Goal: Download file/media

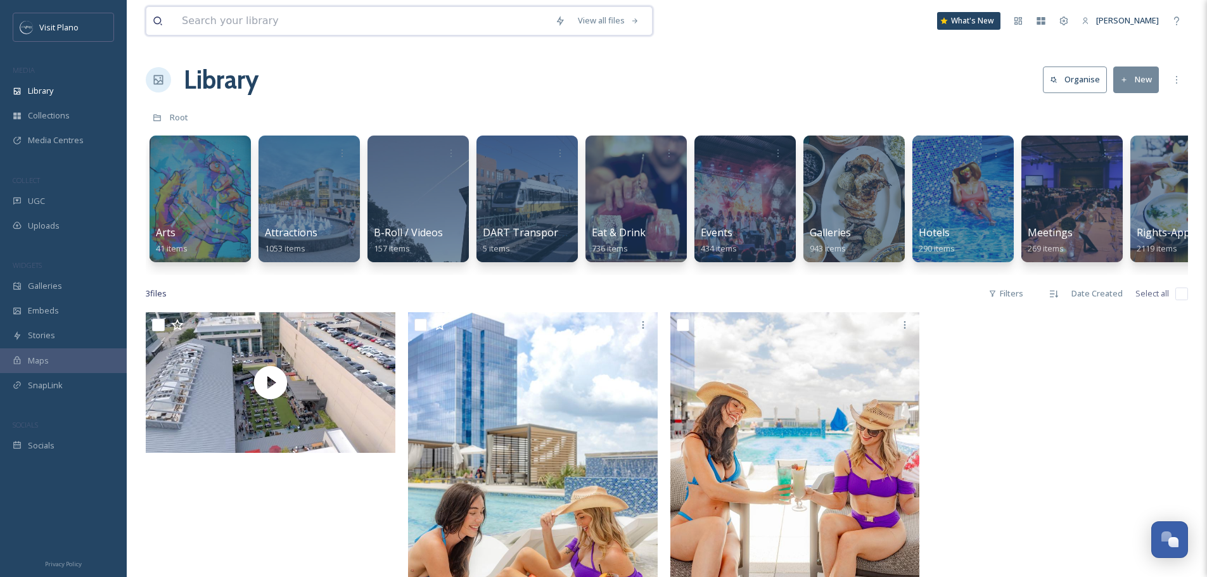
click at [376, 23] on input at bounding box center [362, 21] width 373 height 28
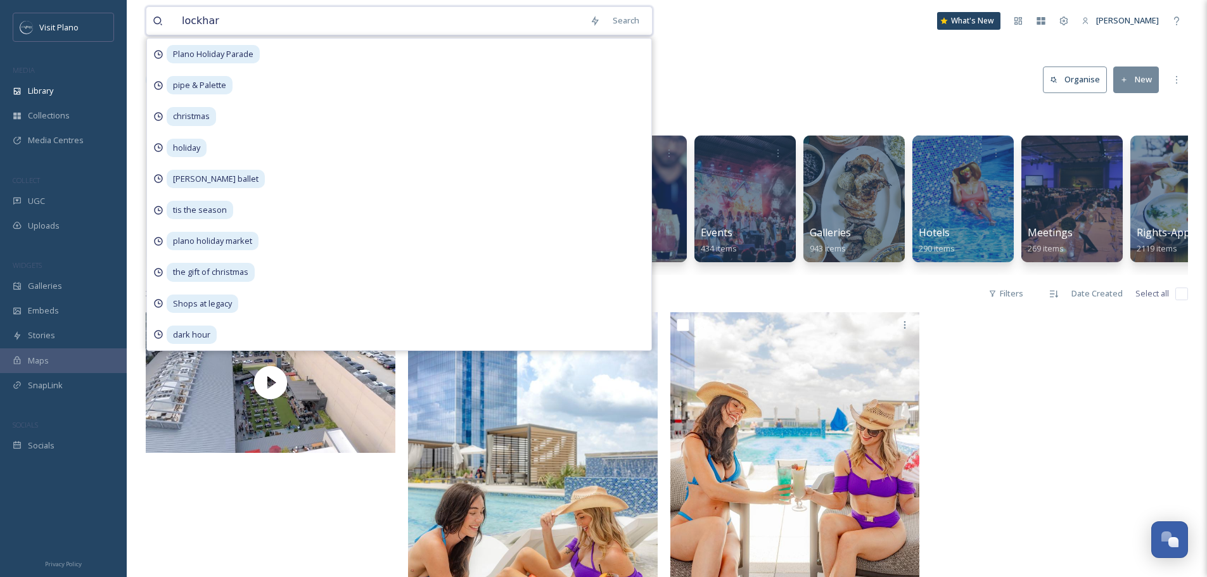
type input "[PERSON_NAME]"
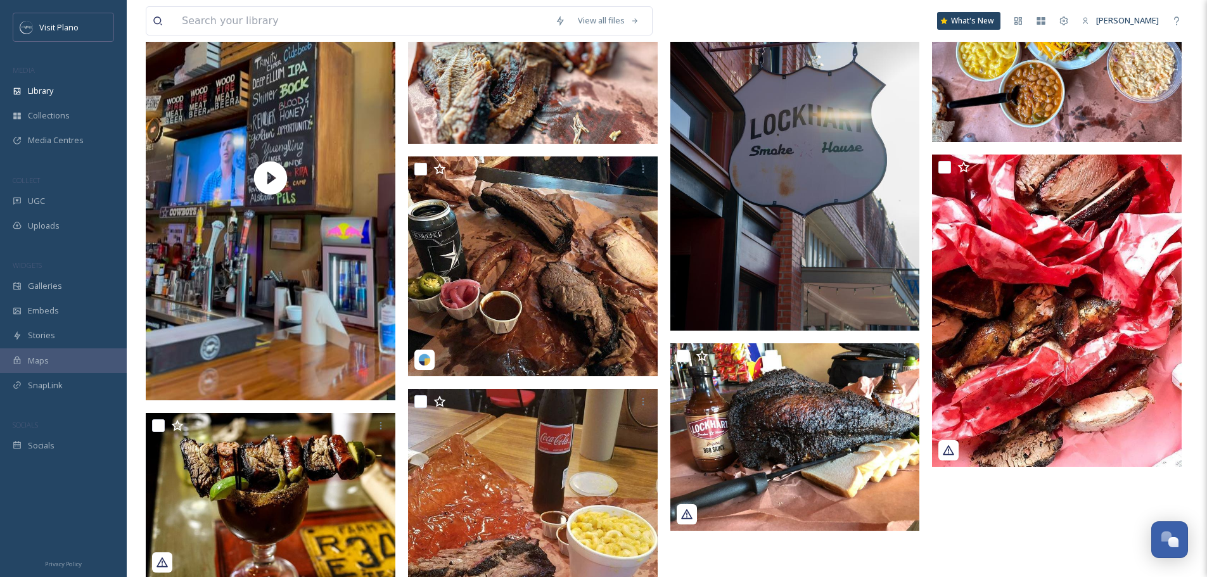
scroll to position [41, 0]
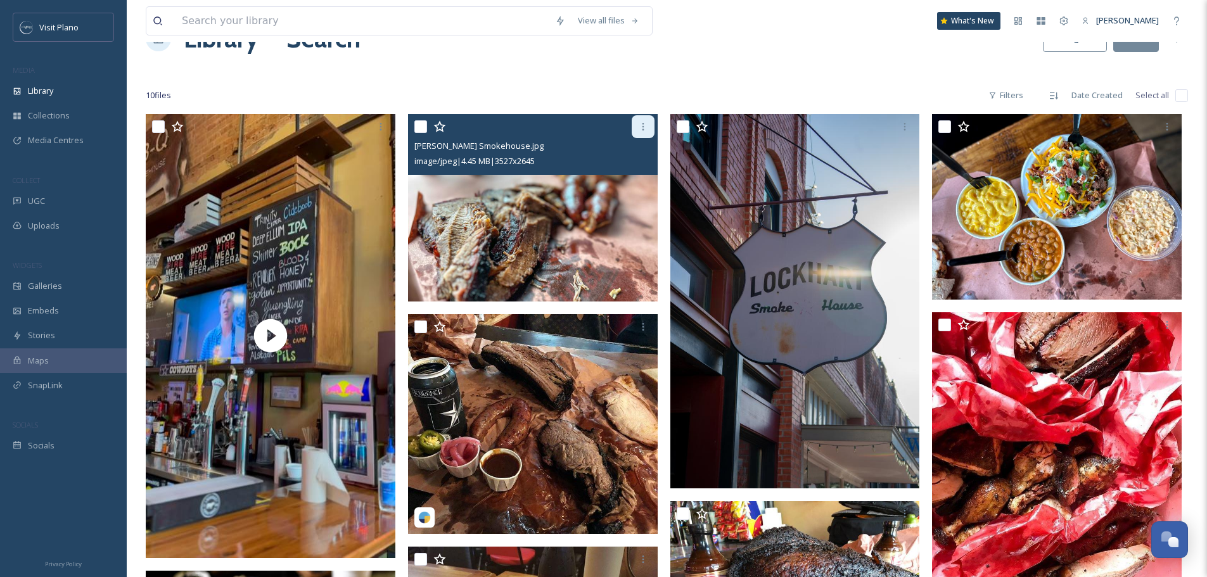
click at [646, 127] on icon at bounding box center [643, 127] width 10 height 10
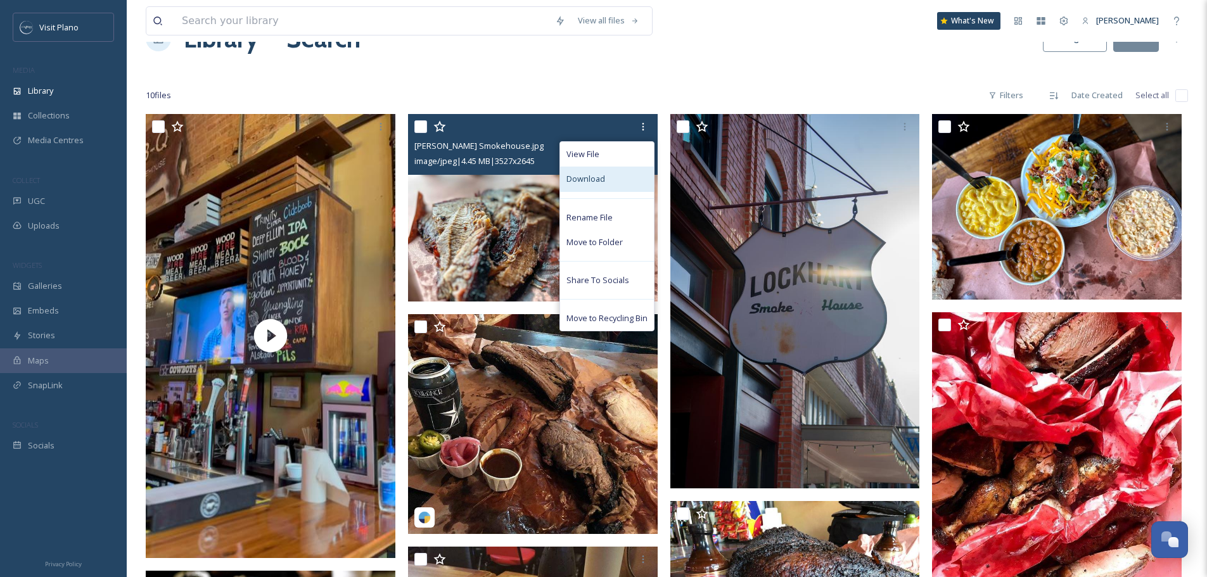
click at [622, 184] on div "Download" at bounding box center [607, 179] width 94 height 25
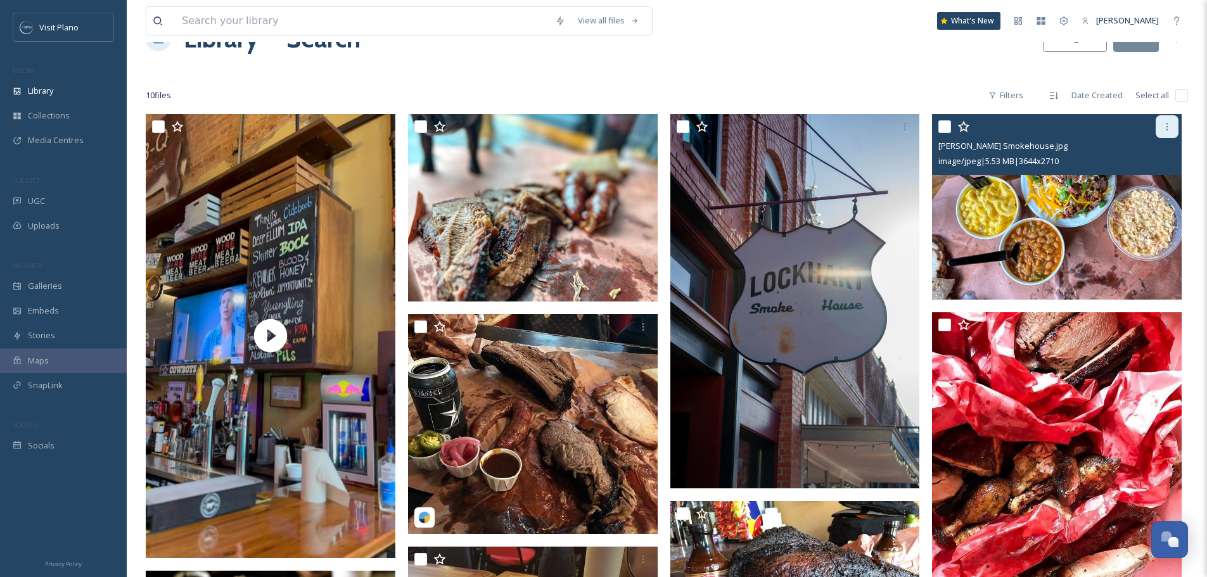
click at [1165, 126] on icon at bounding box center [1167, 127] width 10 height 10
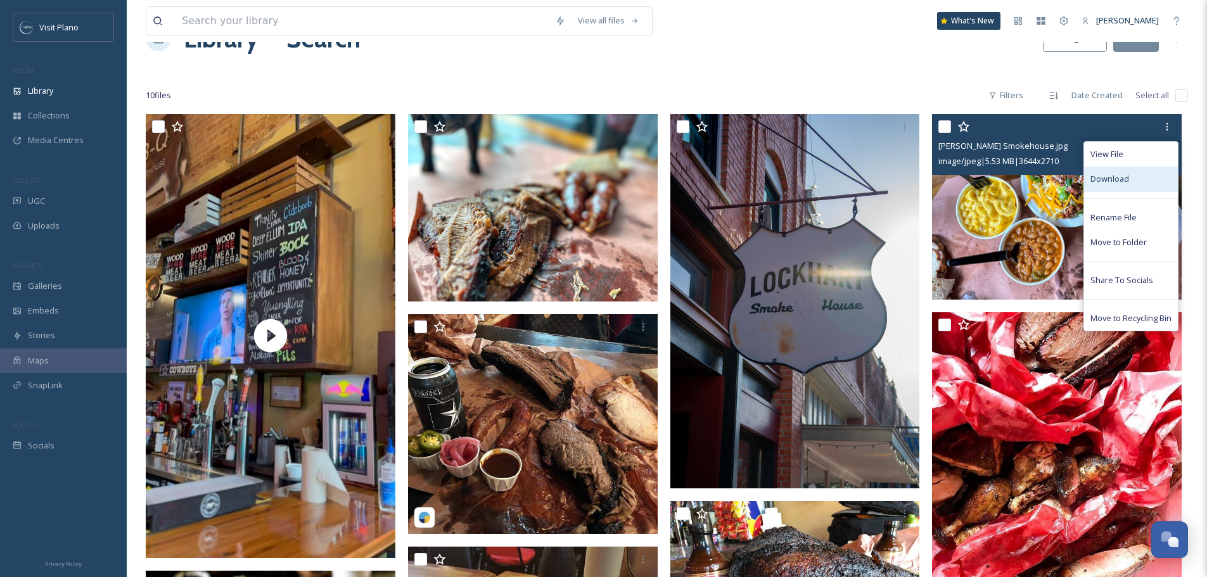
click at [1123, 177] on span "Download" at bounding box center [1109, 179] width 39 height 12
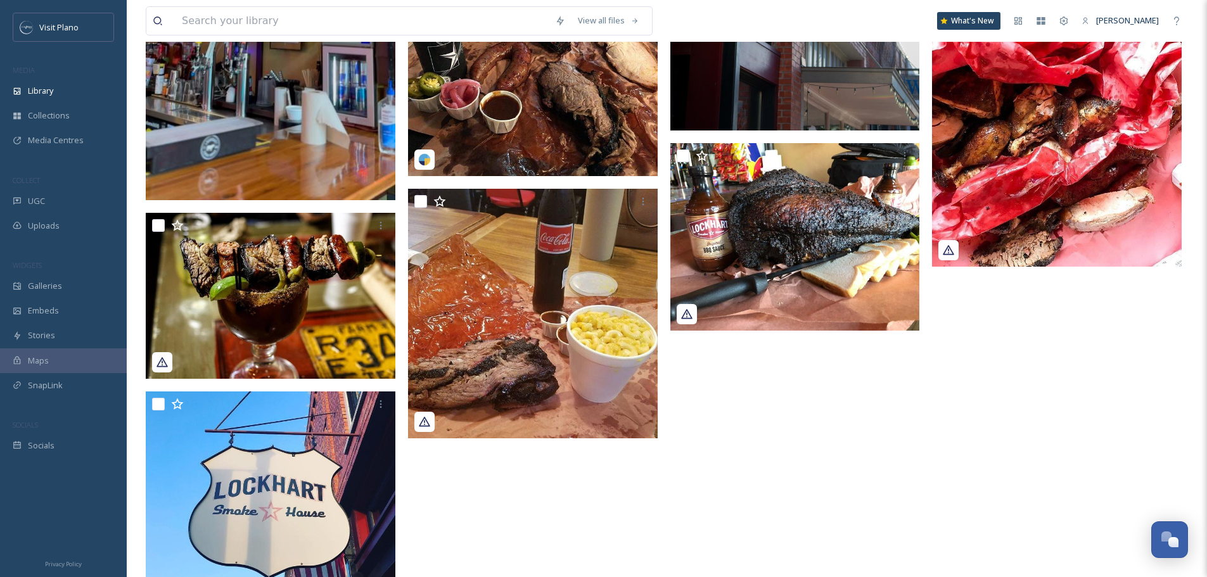
scroll to position [421, 0]
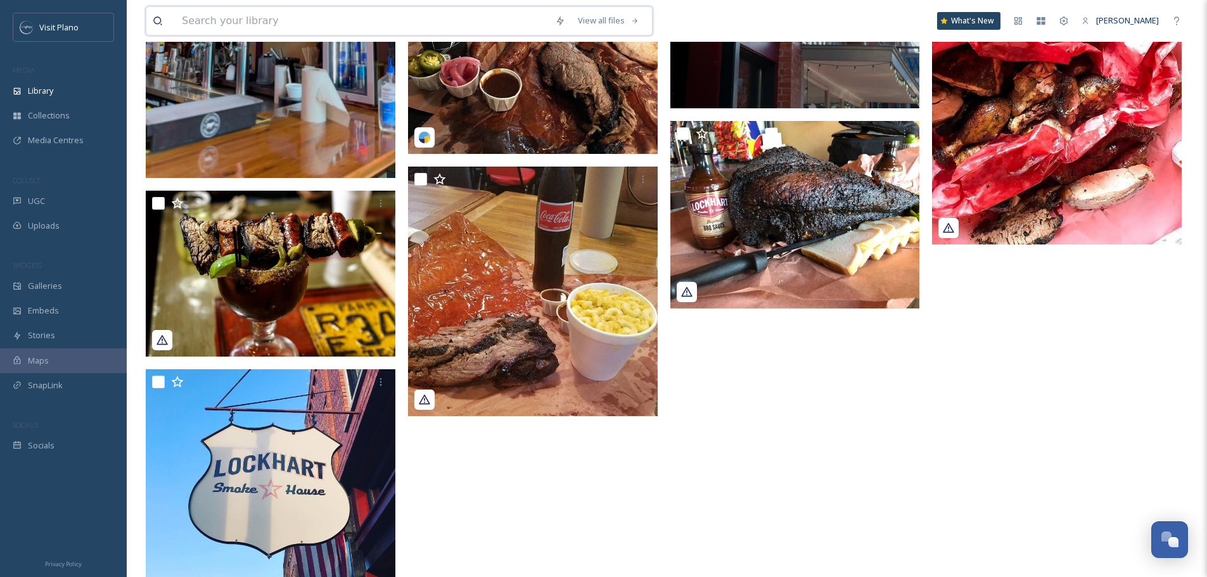
click at [275, 15] on input at bounding box center [362, 21] width 373 height 28
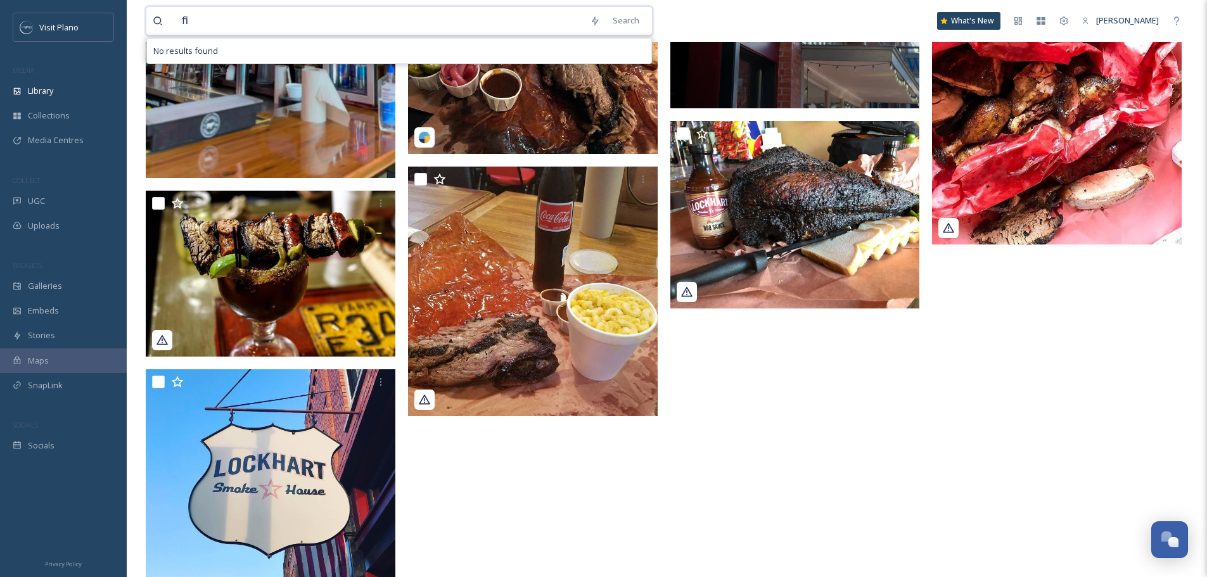
type input "f"
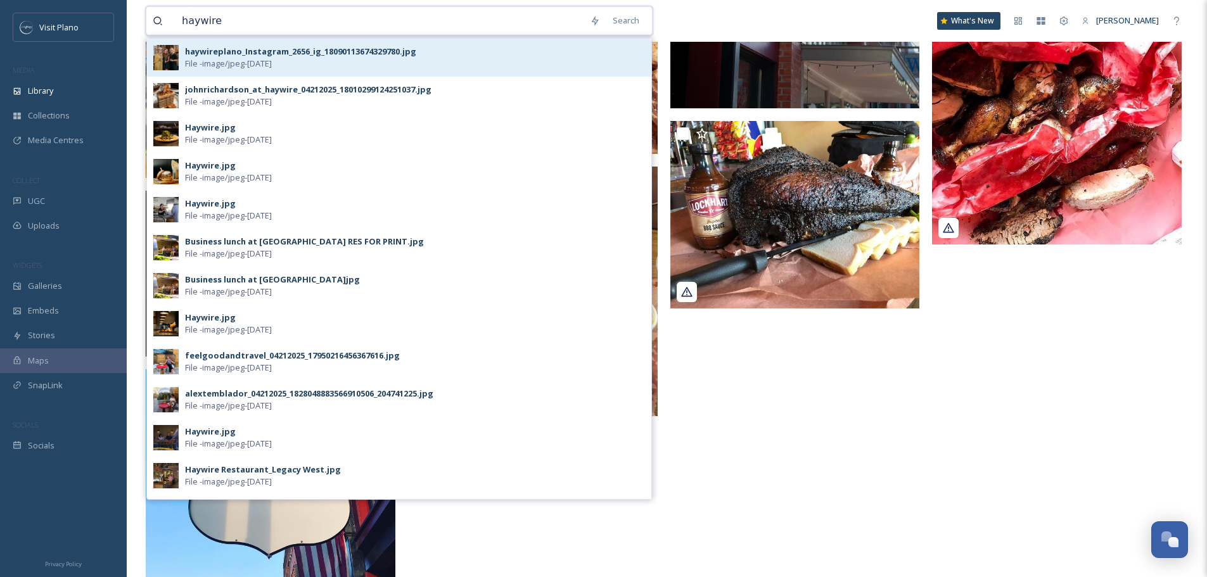
type input "haywire"
click at [303, 42] on div "haywireplano_Instagram_2656_ig_18090113674329780.jpg File - image/jpeg - [DATE]" at bounding box center [399, 58] width 504 height 38
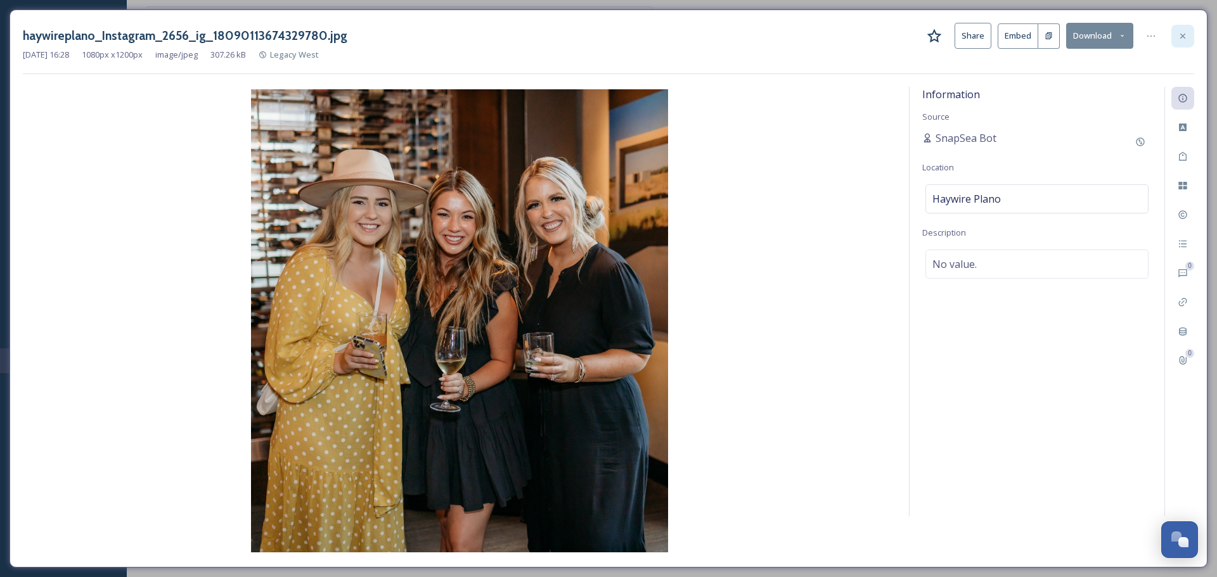
click at [1185, 33] on icon at bounding box center [1182, 36] width 10 height 10
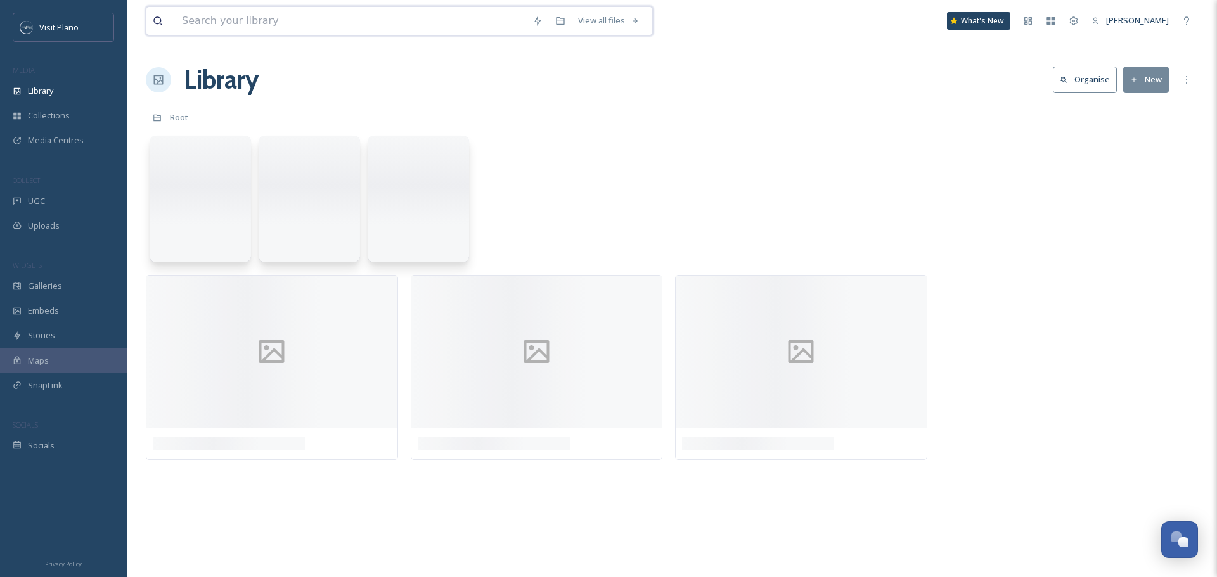
click at [386, 22] on input at bounding box center [351, 21] width 350 height 28
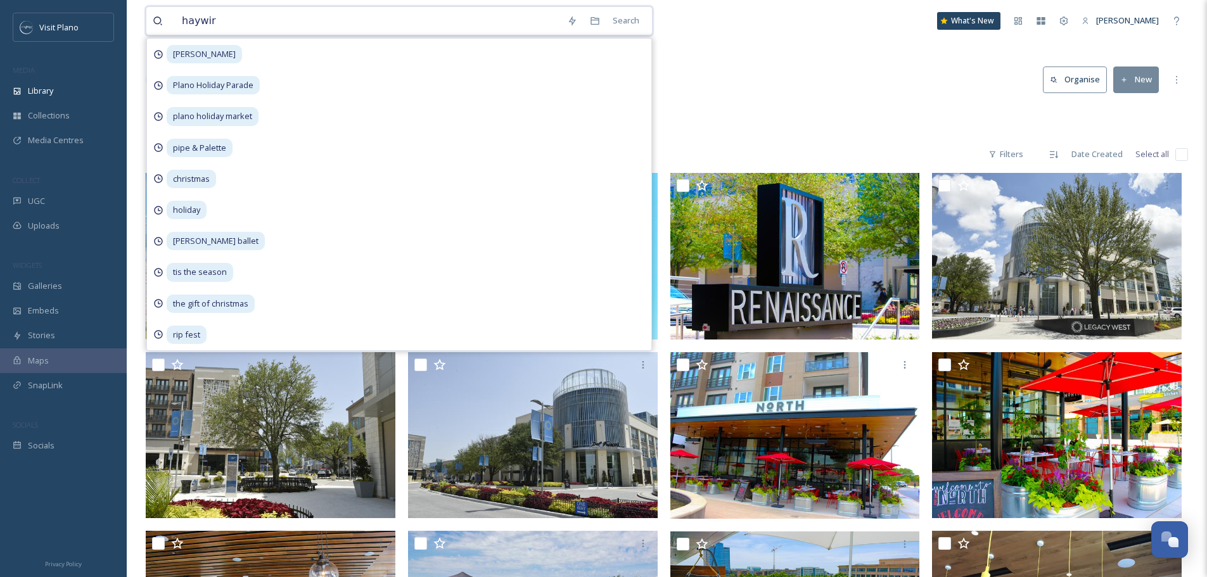
type input "haywire"
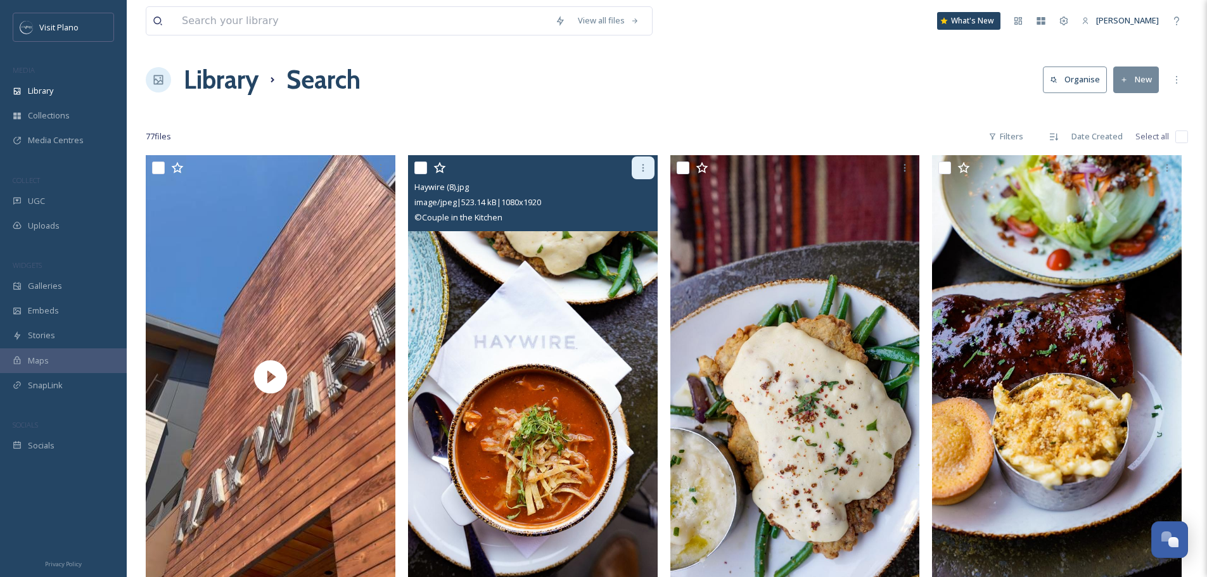
click at [644, 167] on icon at bounding box center [643, 168] width 10 height 10
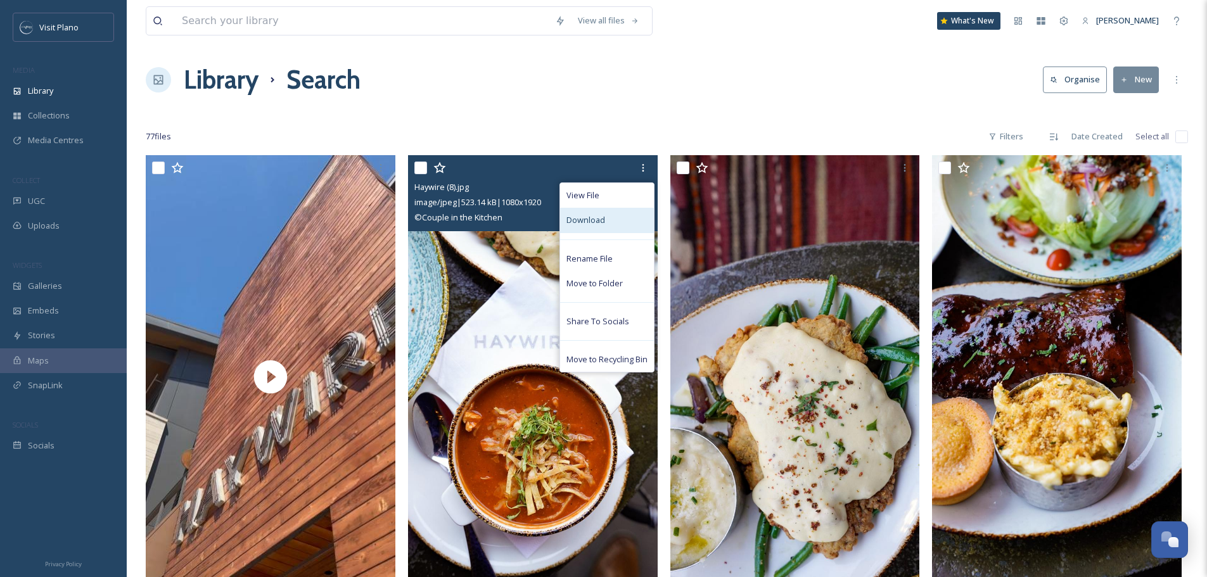
click at [615, 224] on div "Download" at bounding box center [607, 220] width 94 height 25
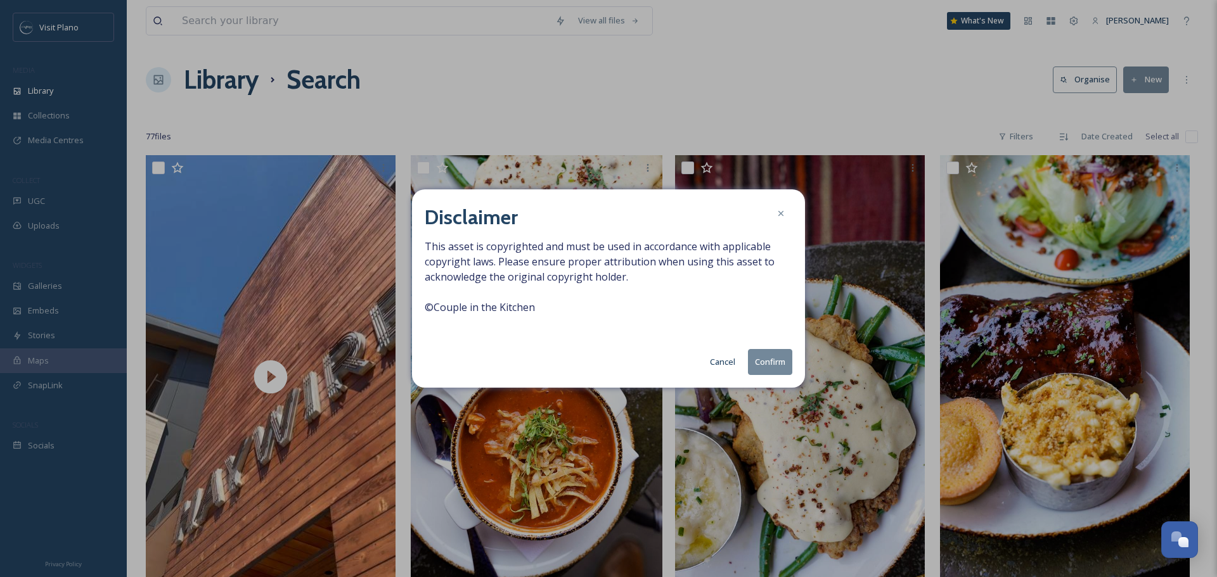
click at [727, 364] on button "Cancel" at bounding box center [722, 362] width 38 height 25
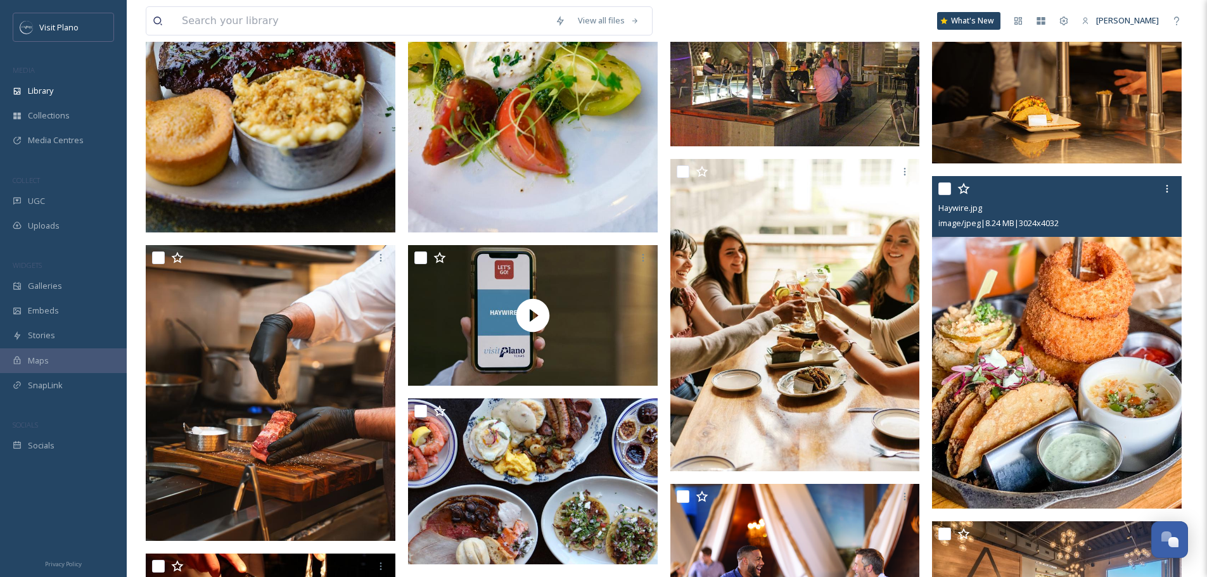
scroll to position [824, 0]
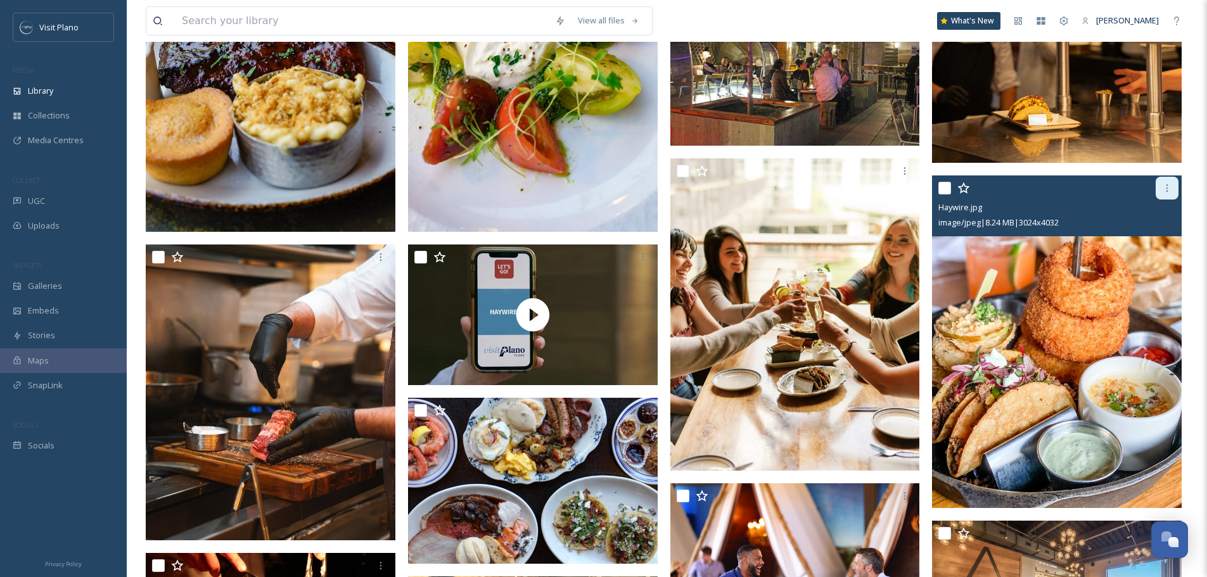
click at [1168, 190] on icon at bounding box center [1167, 188] width 10 height 10
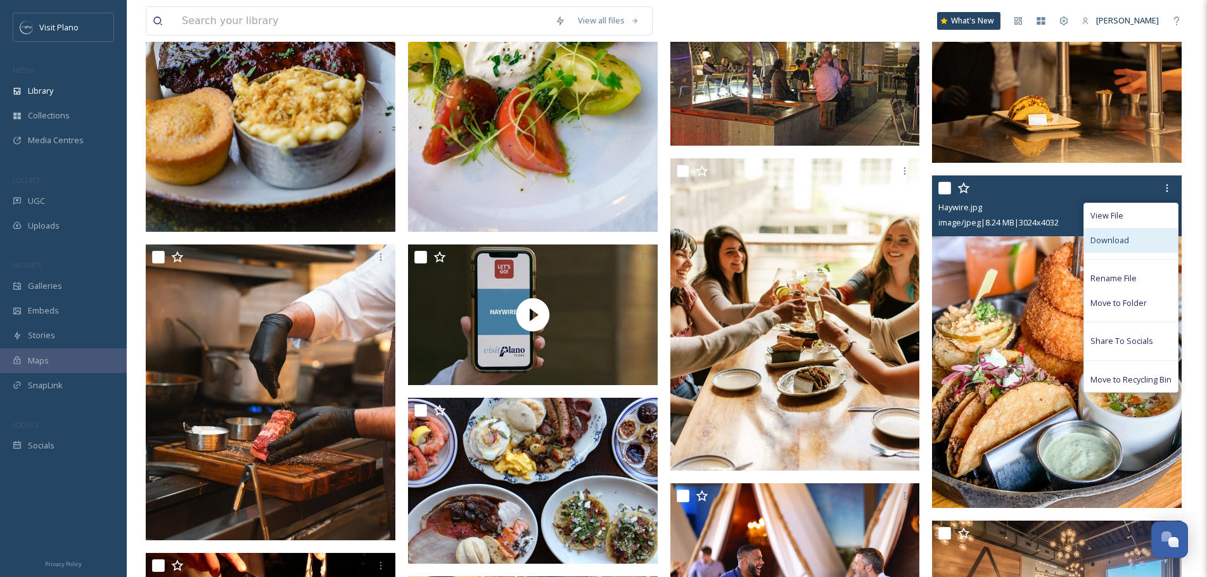
click at [1116, 252] on div "Download" at bounding box center [1131, 240] width 94 height 25
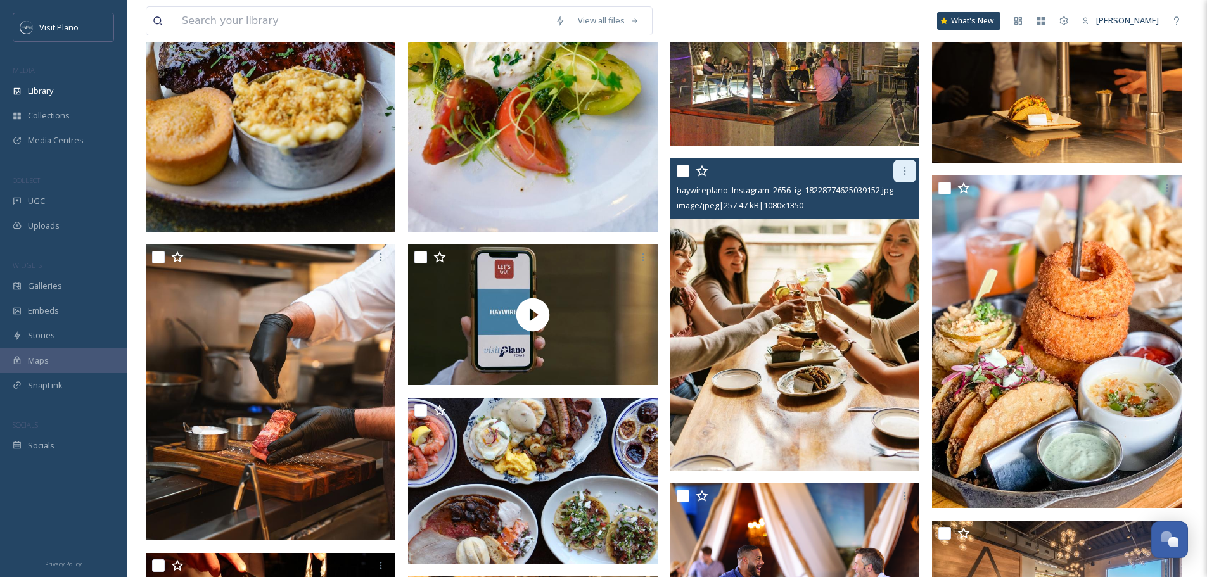
click at [900, 171] on icon at bounding box center [905, 171] width 10 height 10
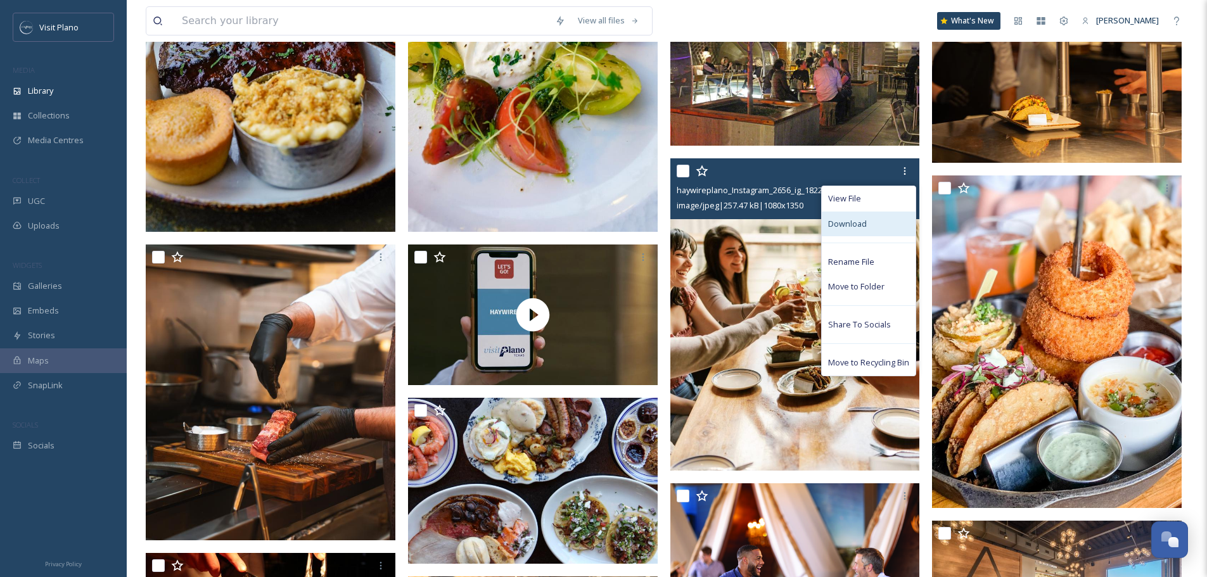
click at [855, 231] on div "Download" at bounding box center [869, 224] width 94 height 25
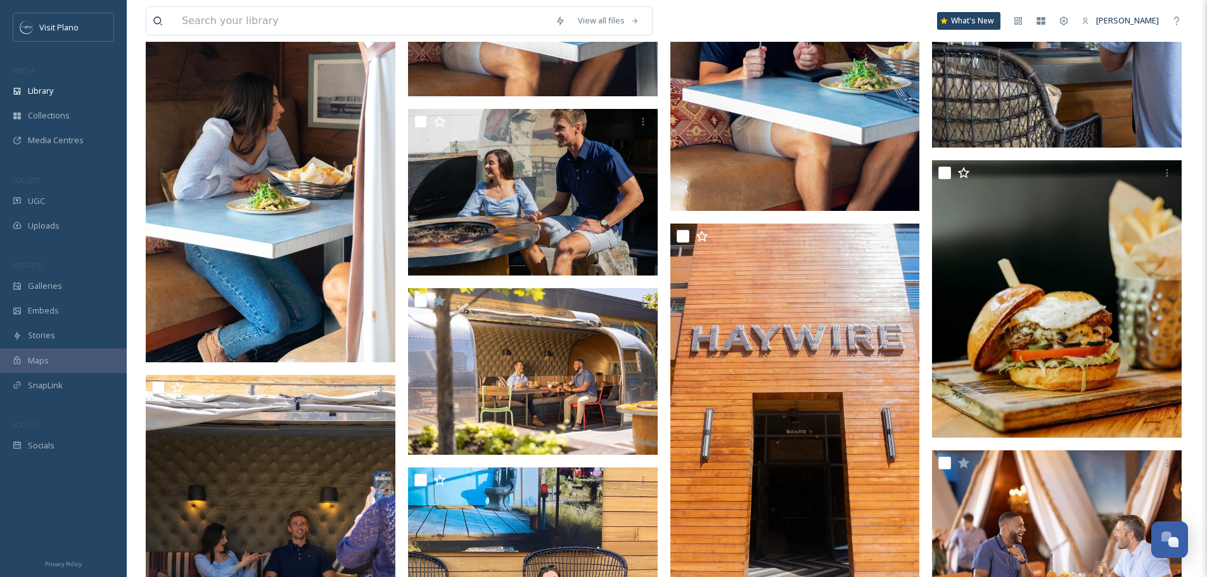
scroll to position [2281, 0]
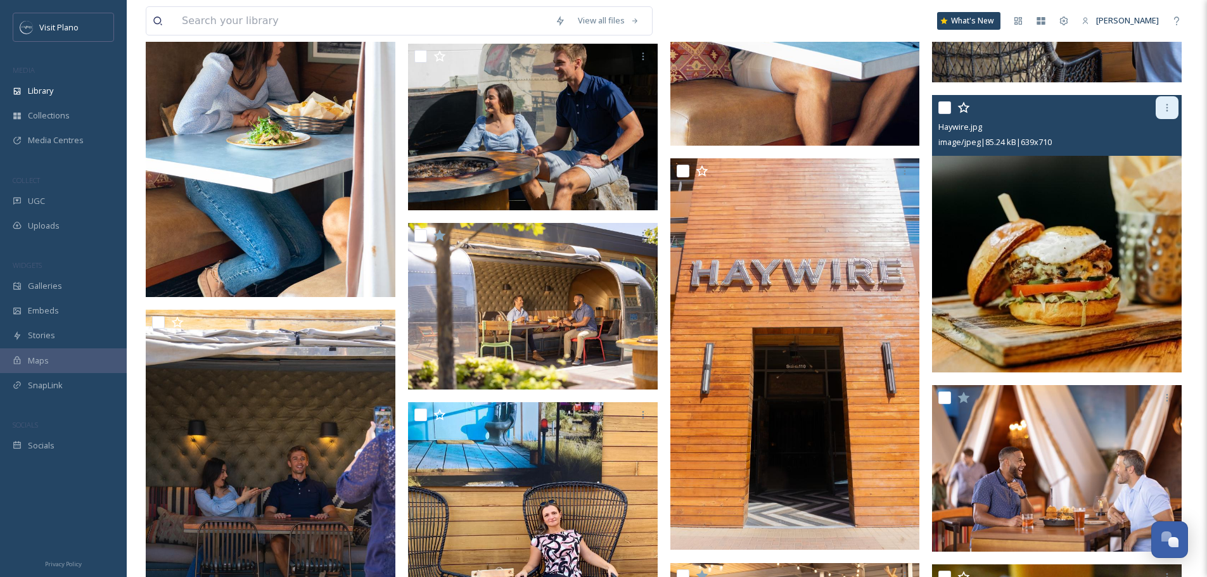
click at [1166, 103] on icon at bounding box center [1167, 108] width 10 height 10
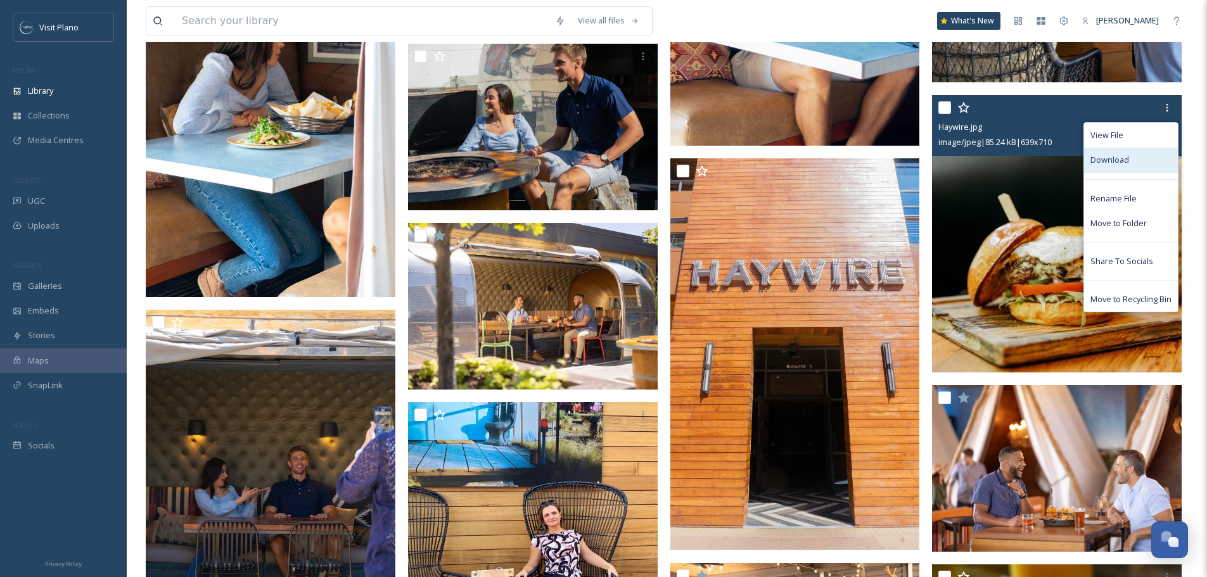
click at [1107, 157] on span "Download" at bounding box center [1109, 160] width 39 height 12
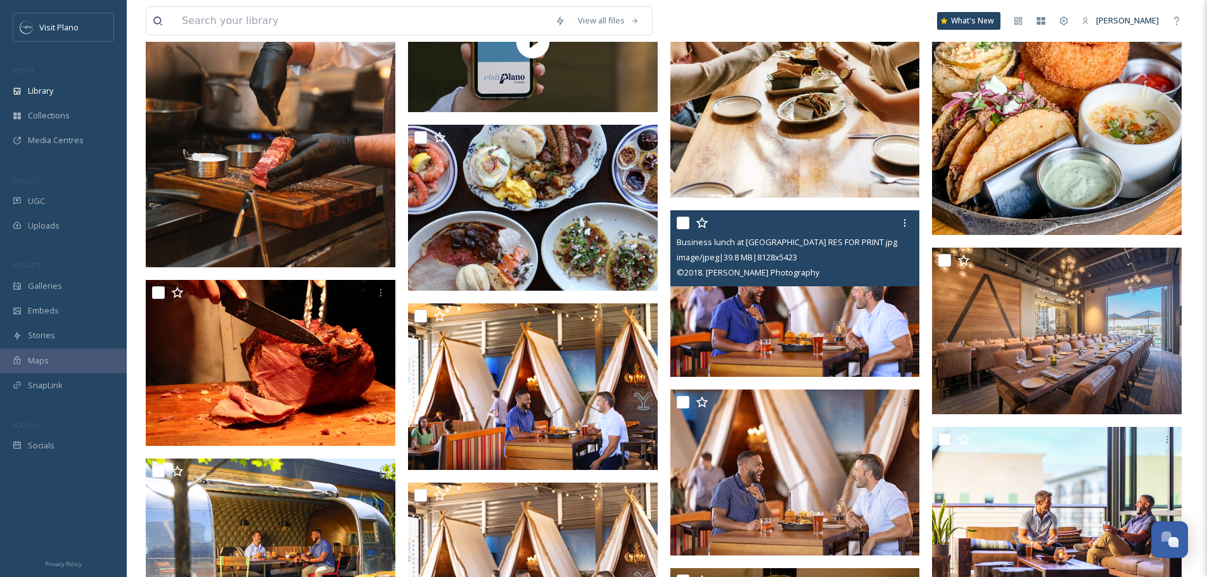
scroll to position [1014, 0]
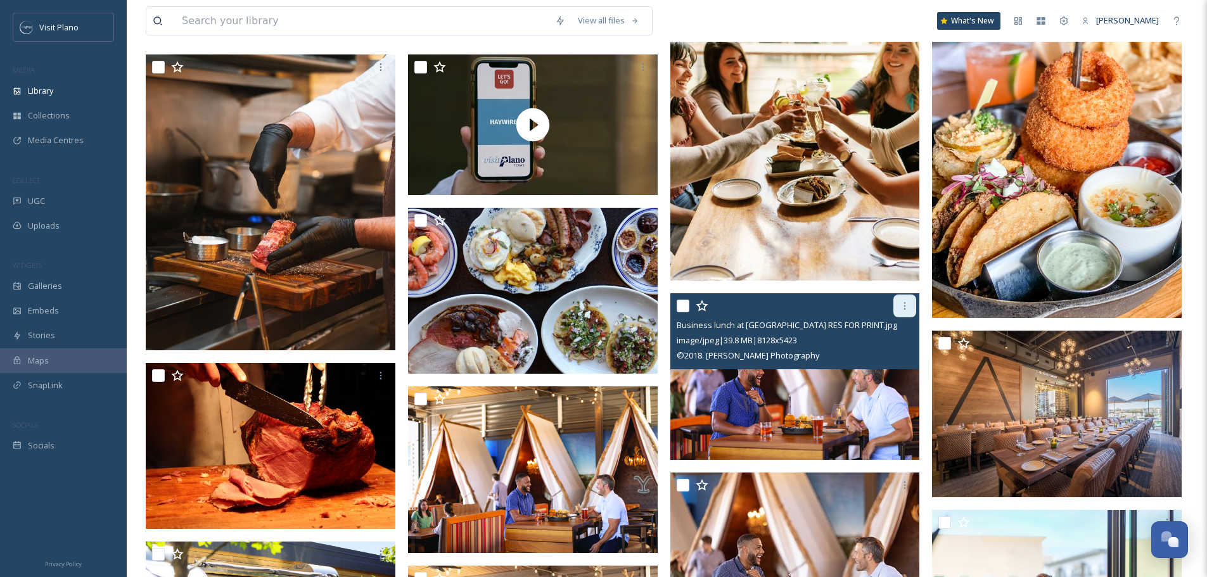
click at [898, 305] on div at bounding box center [904, 306] width 23 height 23
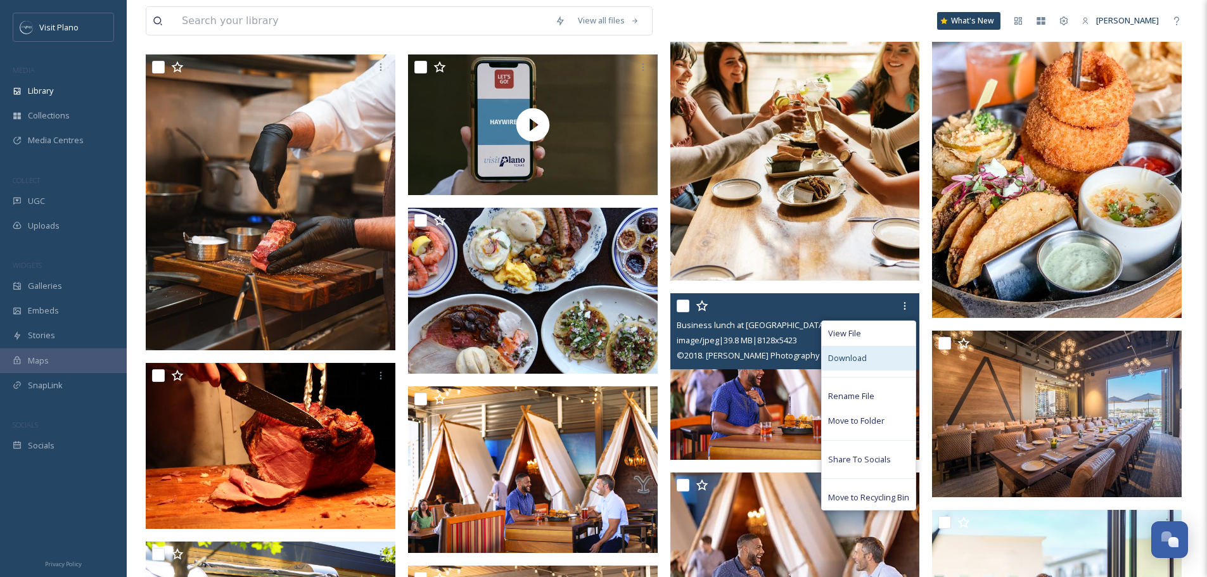
click at [858, 357] on span "Download" at bounding box center [847, 358] width 39 height 12
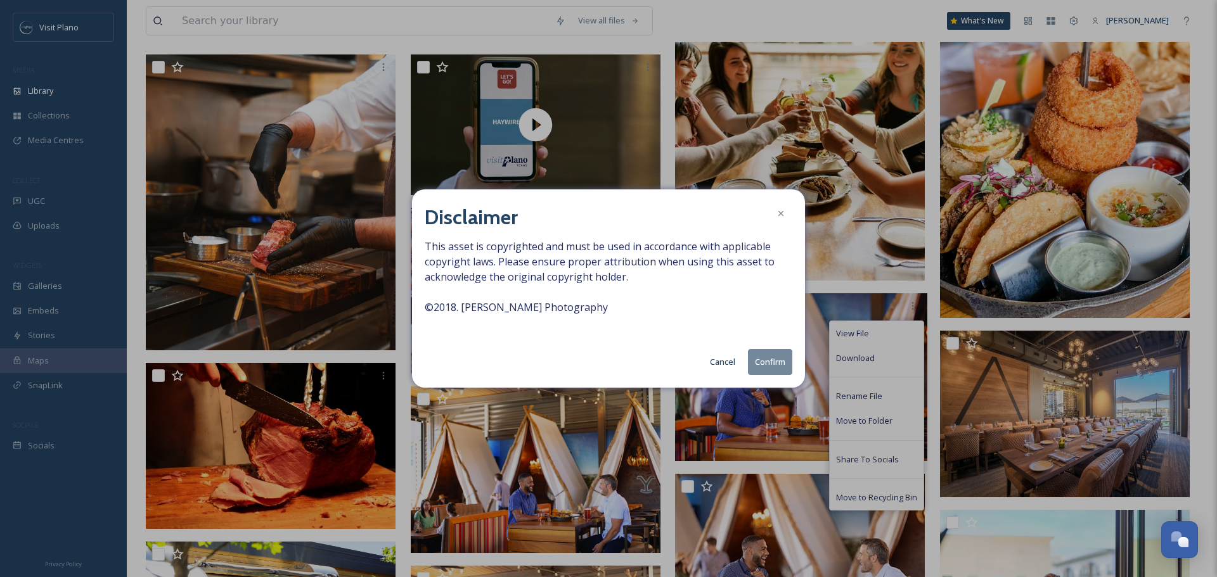
click at [770, 364] on button "Confirm" at bounding box center [770, 362] width 44 height 26
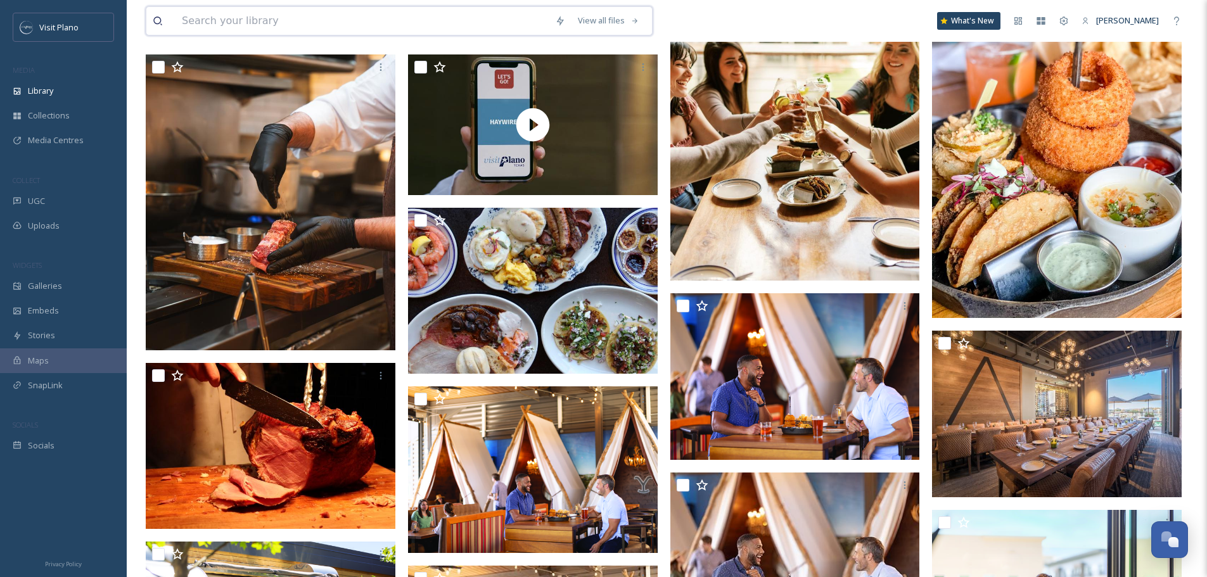
click at [272, 32] on input at bounding box center [362, 21] width 373 height 28
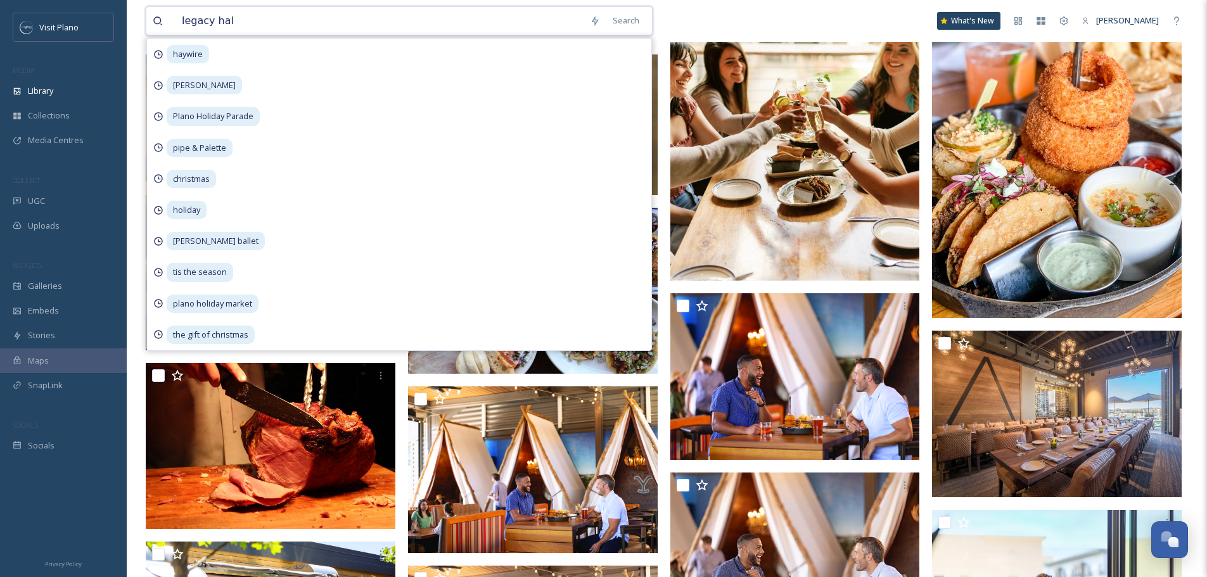
type input "legacy hall"
